Goal: Check status: Check status

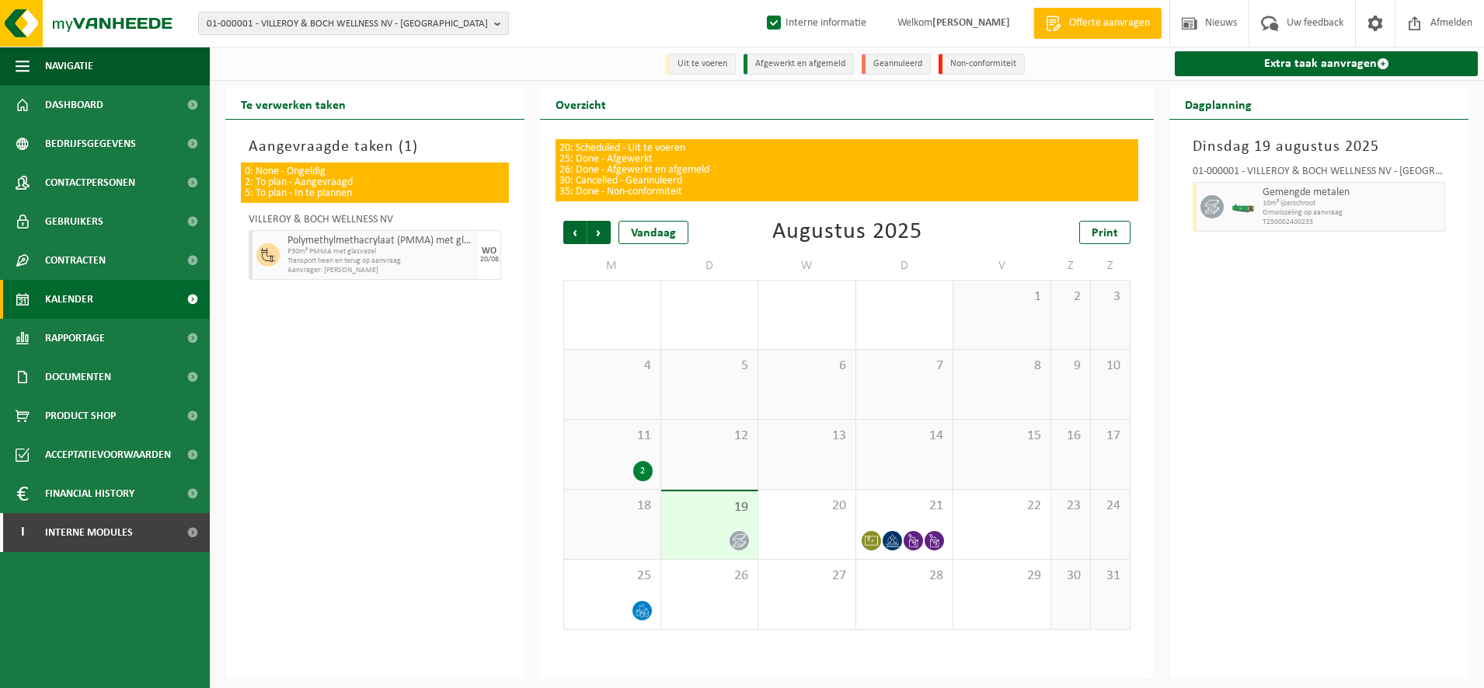
click at [392, 253] on span "P30m³ PMMA met glasvezel" at bounding box center [380, 251] width 186 height 9
click at [644, 470] on div "2" at bounding box center [642, 471] width 19 height 20
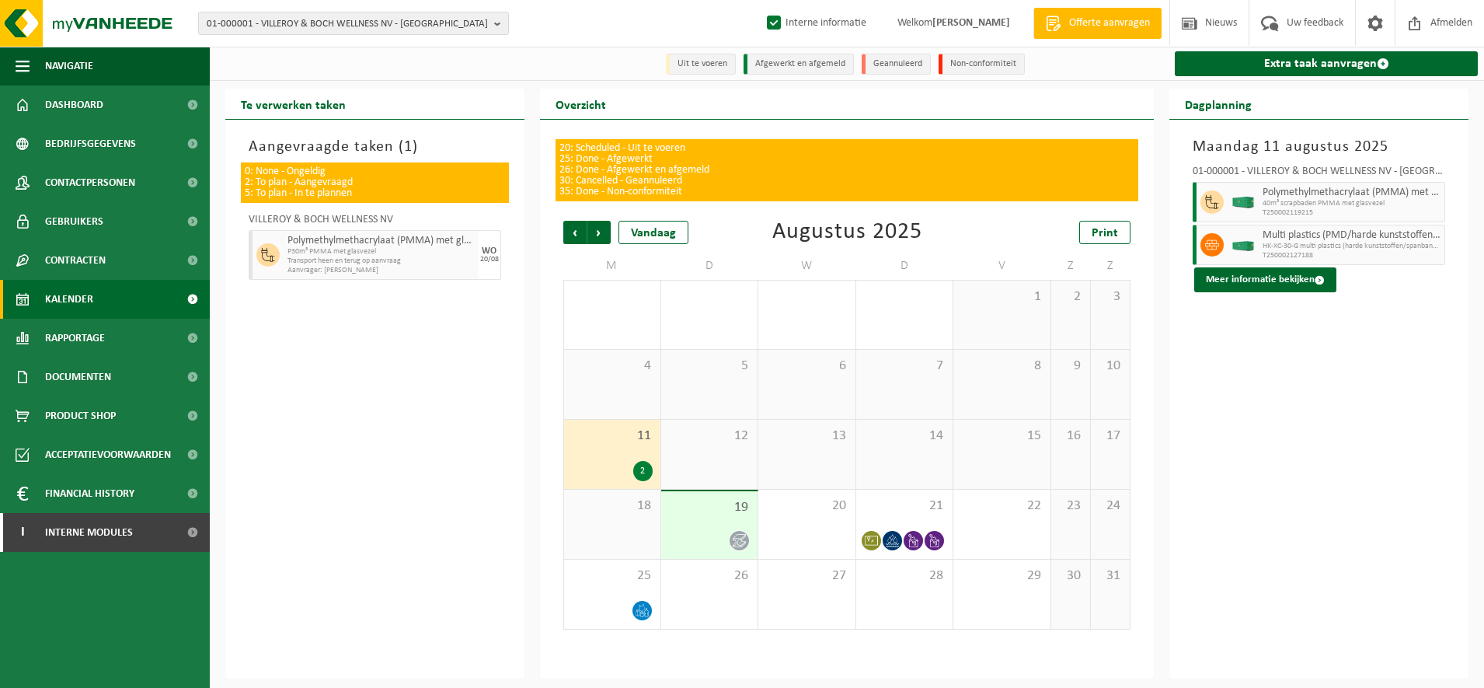
click at [1342, 233] on span "Multi plastics (PMD/harde kunststoffen/spanbanden/EPS/folie naturel/folie gemen…" at bounding box center [1351, 235] width 178 height 12
click at [1248, 245] on img at bounding box center [1242, 245] width 23 height 12
click at [1314, 285] on span at bounding box center [1319, 280] width 10 height 10
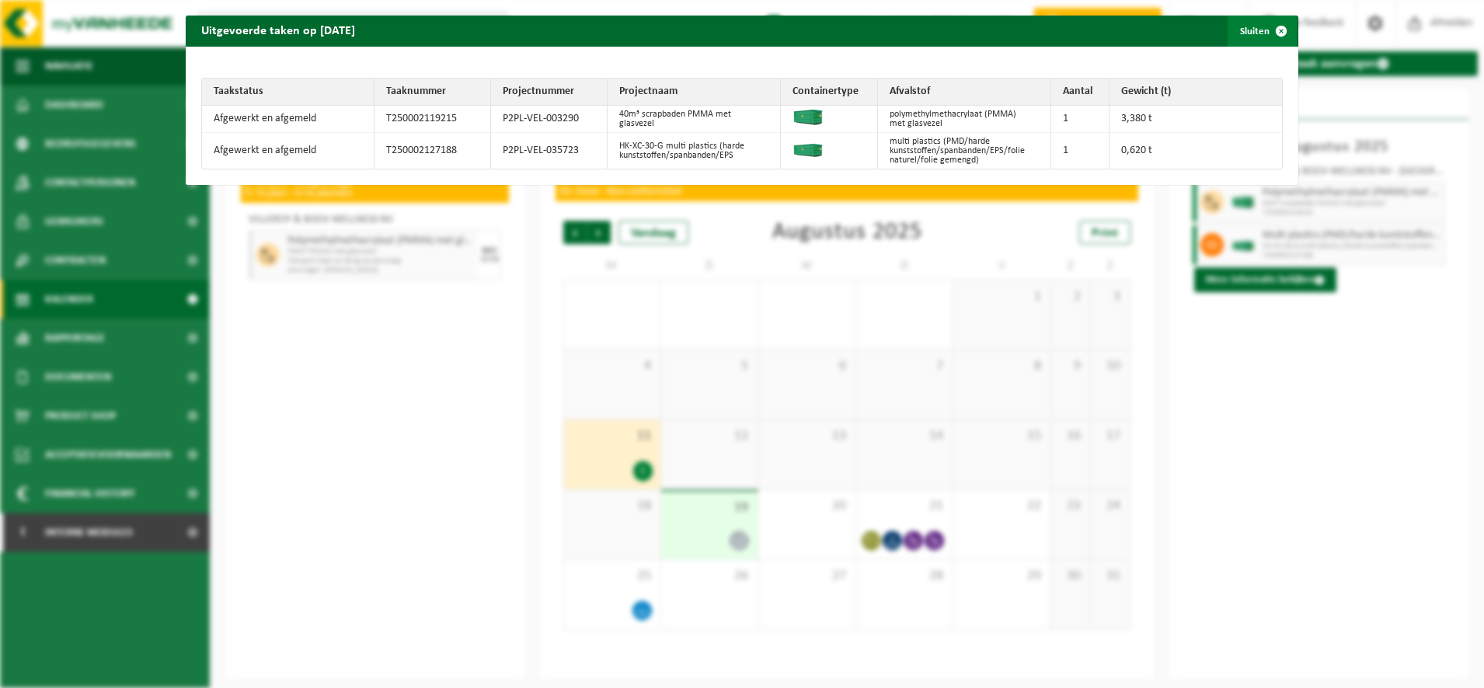
click at [1266, 40] on span "button" at bounding box center [1281, 31] width 31 height 31
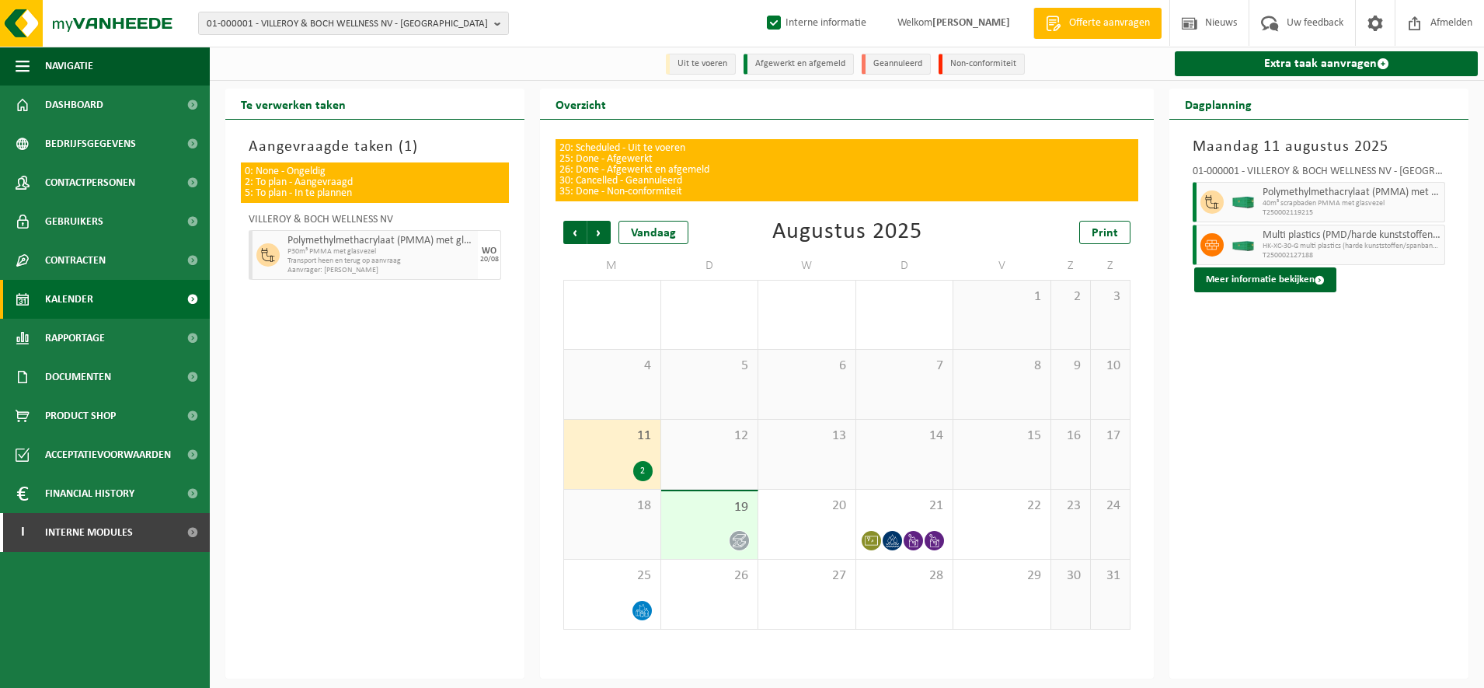
click at [718, 68] on li "Uit te voeren" at bounding box center [701, 64] width 70 height 21
click at [729, 521] on div "19" at bounding box center [709, 525] width 97 height 68
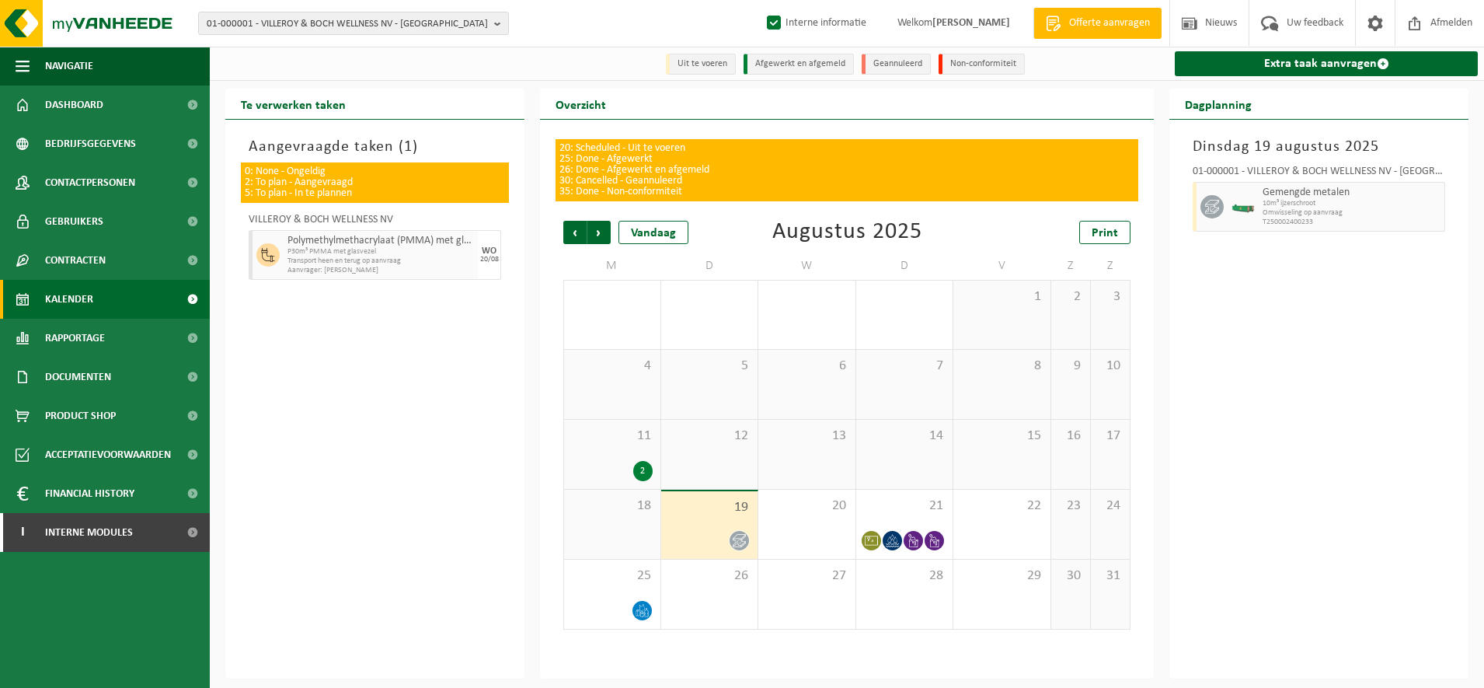
click at [1359, 188] on span "Gemengde metalen" at bounding box center [1351, 192] width 178 height 12
click at [597, 235] on span "Volgende" at bounding box center [598, 232] width 23 height 23
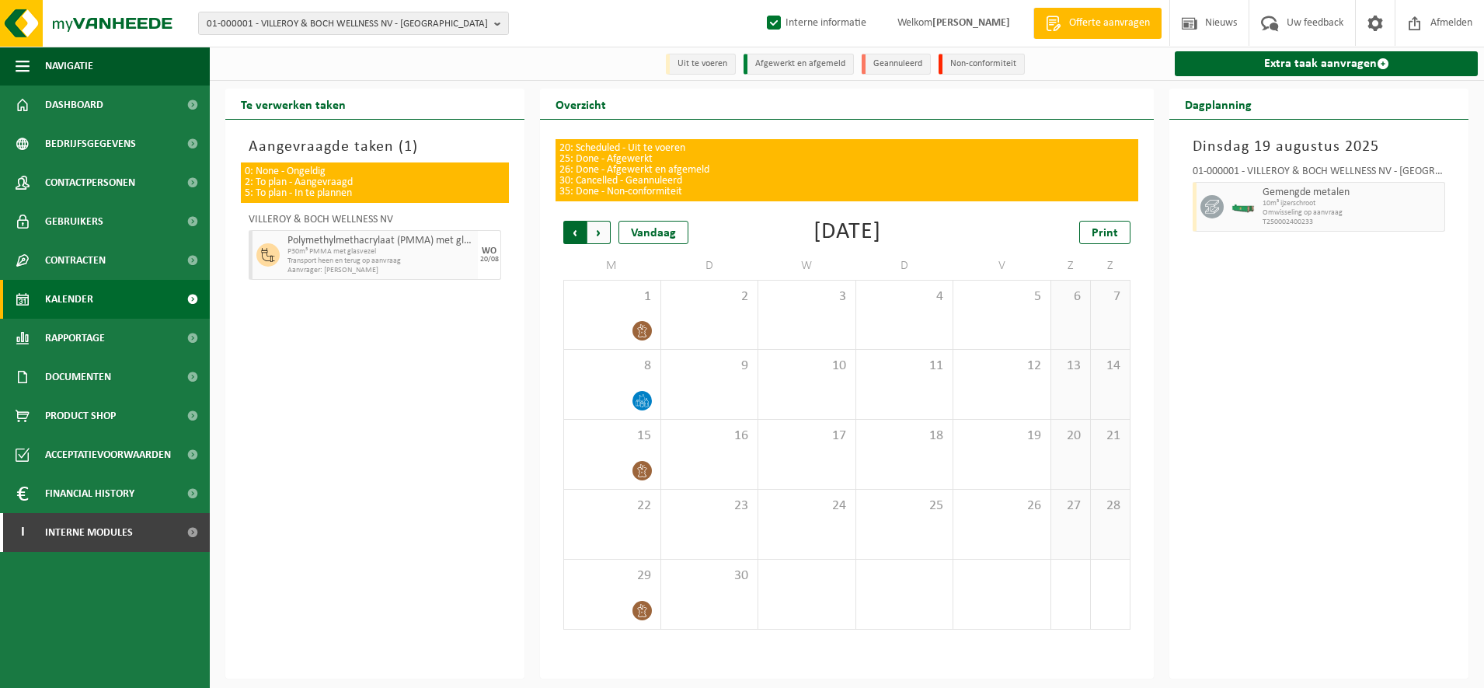
click at [604, 230] on span "Volgende" at bounding box center [598, 232] width 23 height 23
click at [571, 236] on span "Vorige" at bounding box center [574, 232] width 23 height 23
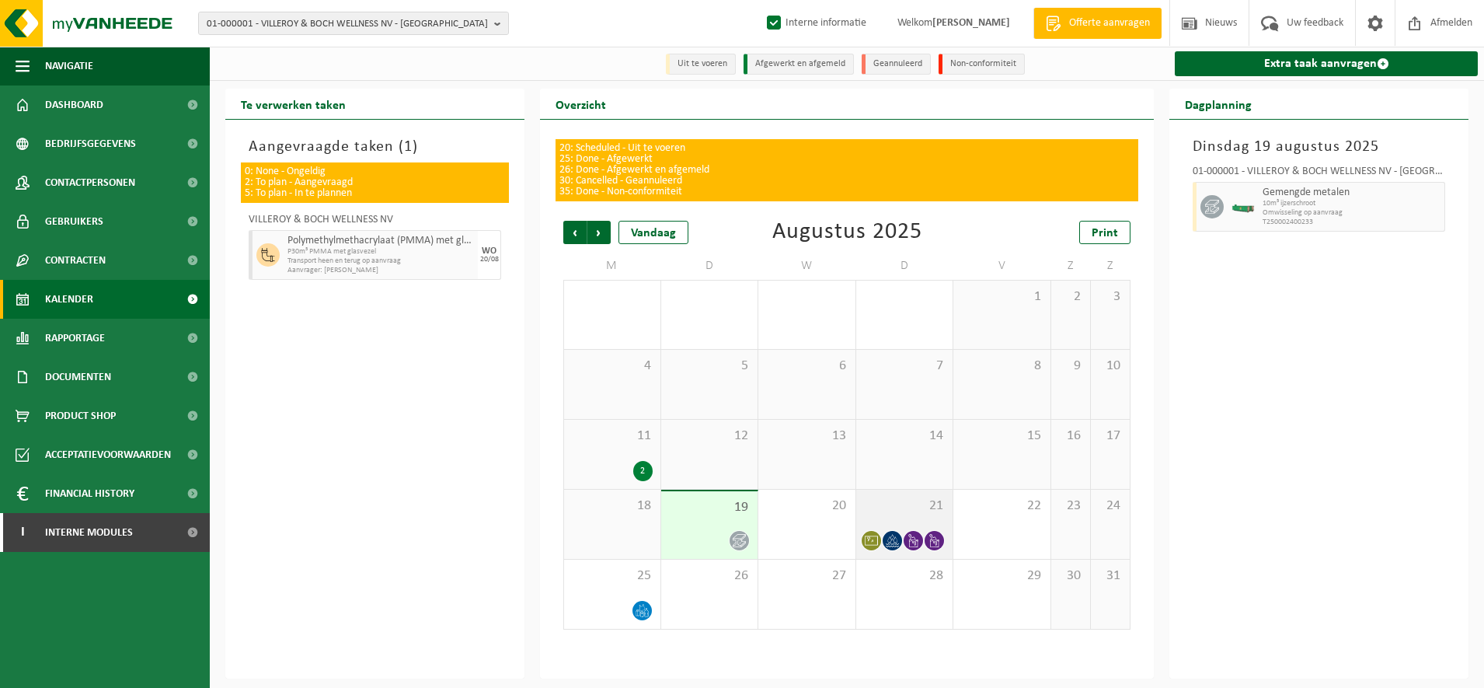
click at [883, 519] on div "21" at bounding box center [904, 523] width 97 height 69
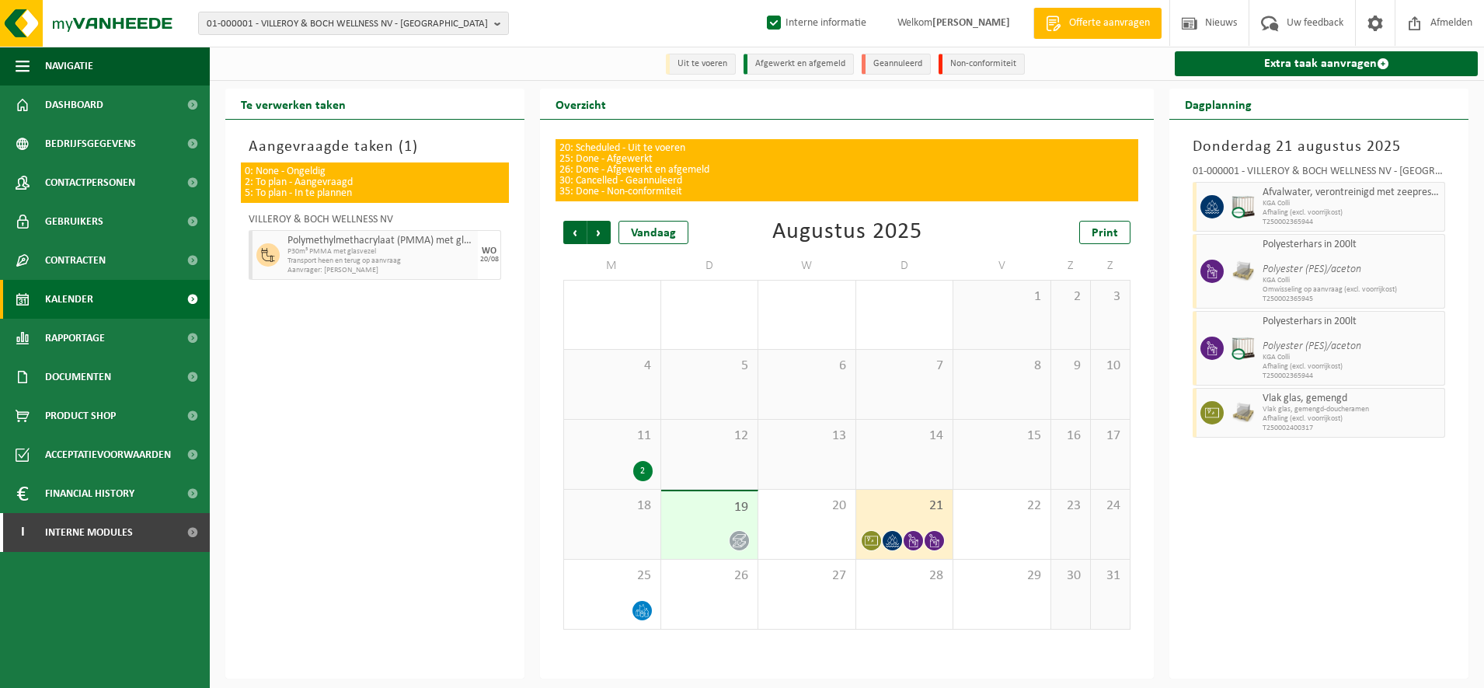
click at [728, 516] on span "19" at bounding box center [710, 507] width 82 height 17
